Goal: Information Seeking & Learning: Find specific page/section

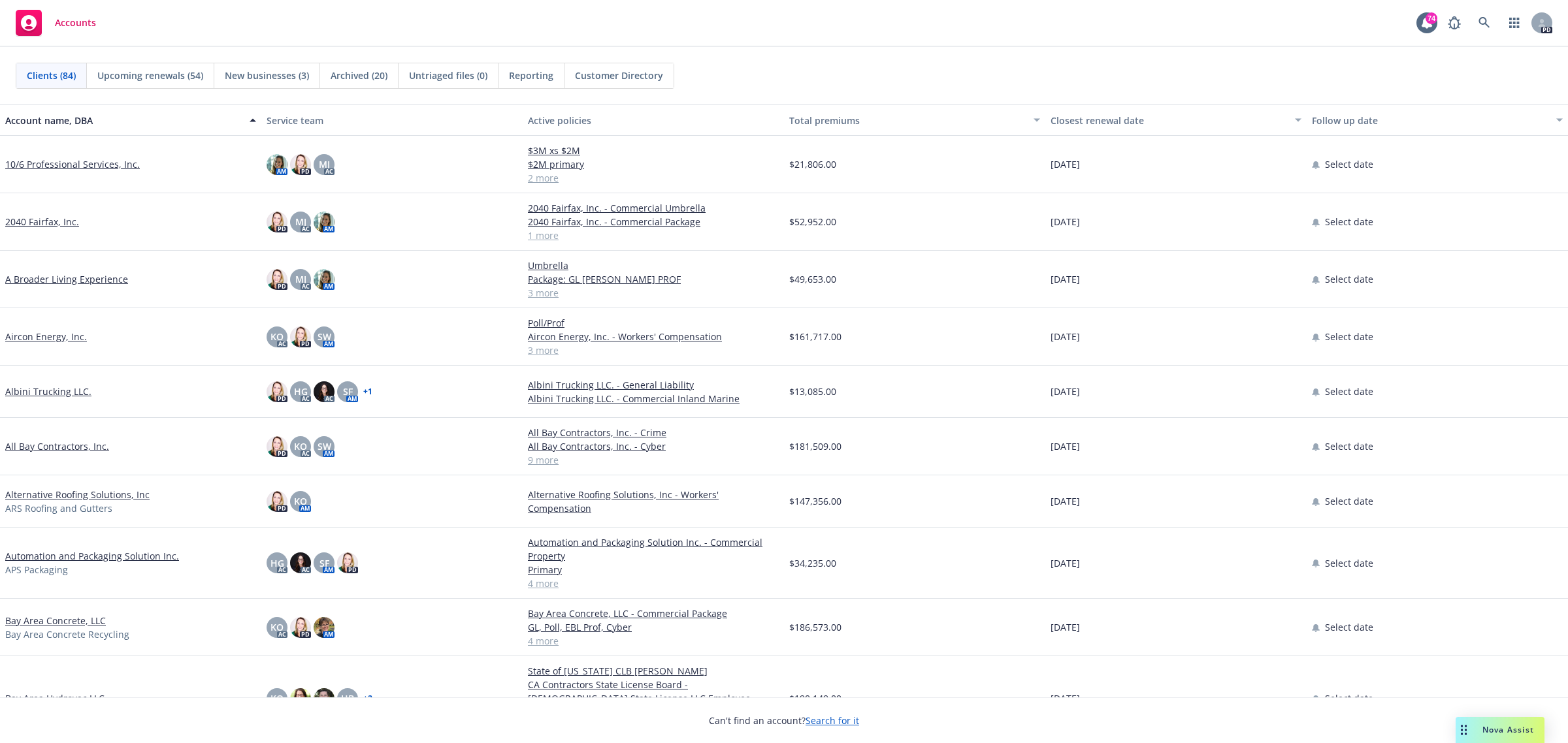
click at [62, 446] on link "All Bay Contractors, Inc." at bounding box center [57, 446] width 104 height 14
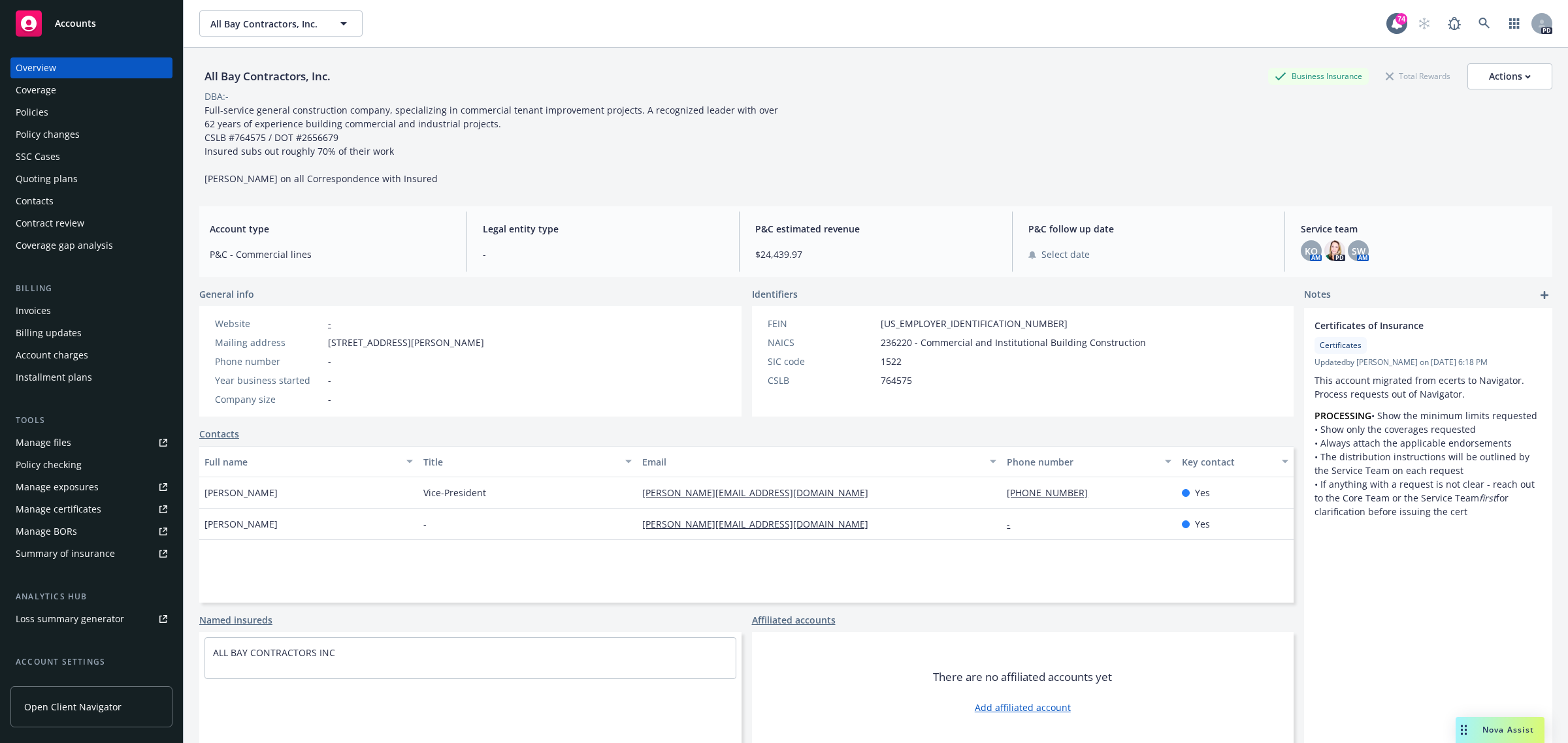
click at [37, 112] on div "Policies" at bounding box center [32, 112] width 33 height 21
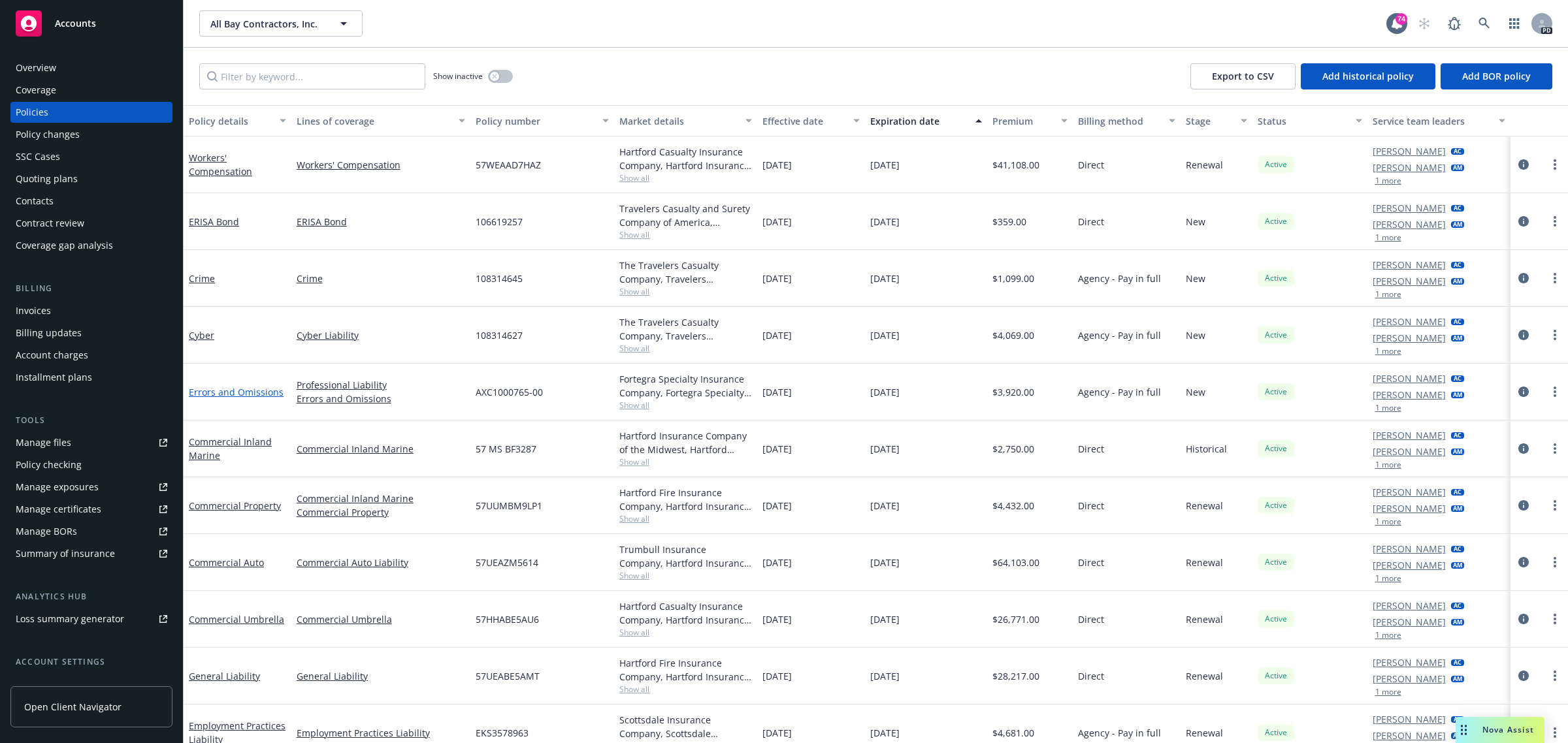
click at [206, 393] on link "Errors and Omissions" at bounding box center [236, 393] width 95 height 13
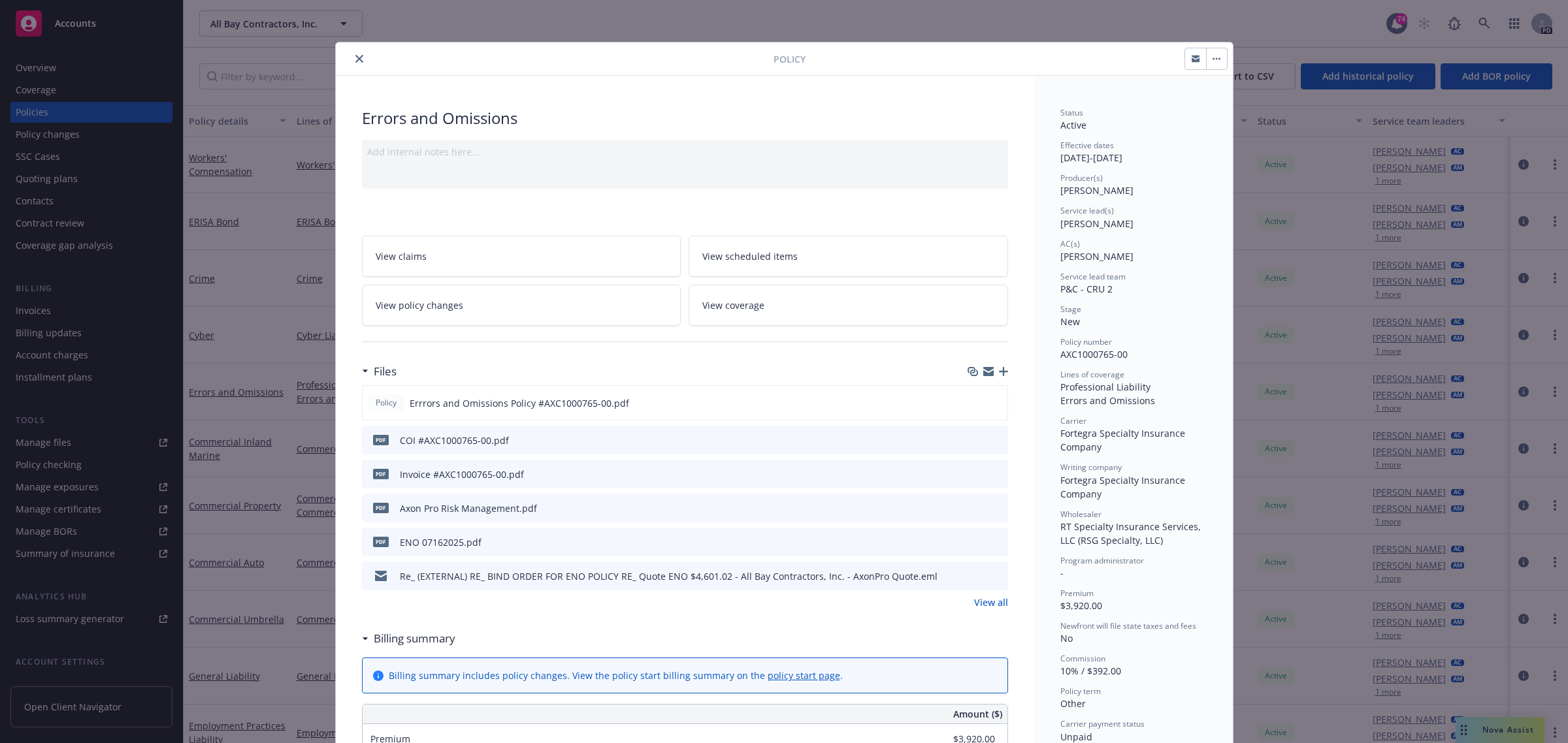
click at [355, 57] on icon "close" at bounding box center [359, 59] width 8 height 8
